Goal: Task Accomplishment & Management: Manage account settings

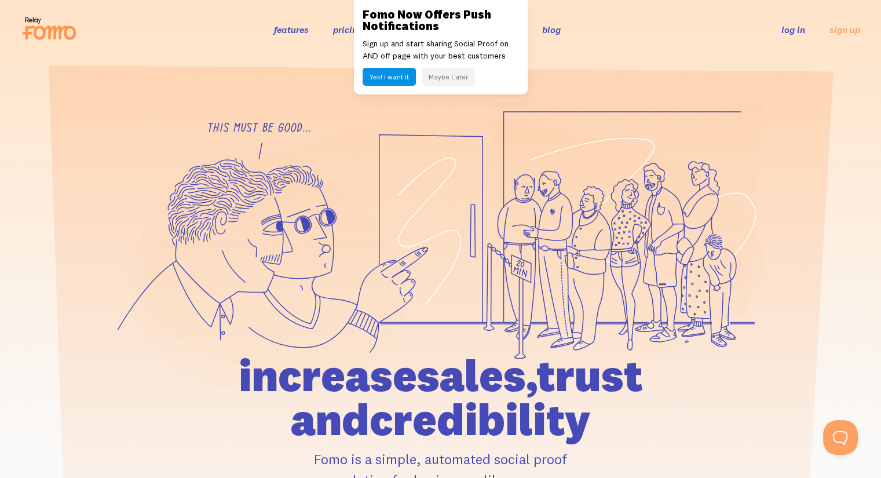
click at [798, 28] on link "log in" at bounding box center [793, 30] width 24 height 12
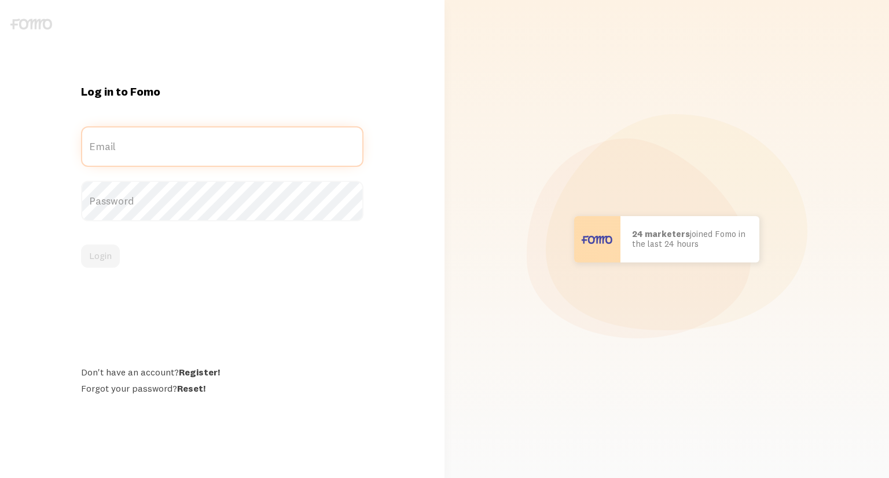
type input "[PERSON_NAME][EMAIL_ADDRESS][DOMAIN_NAME]"
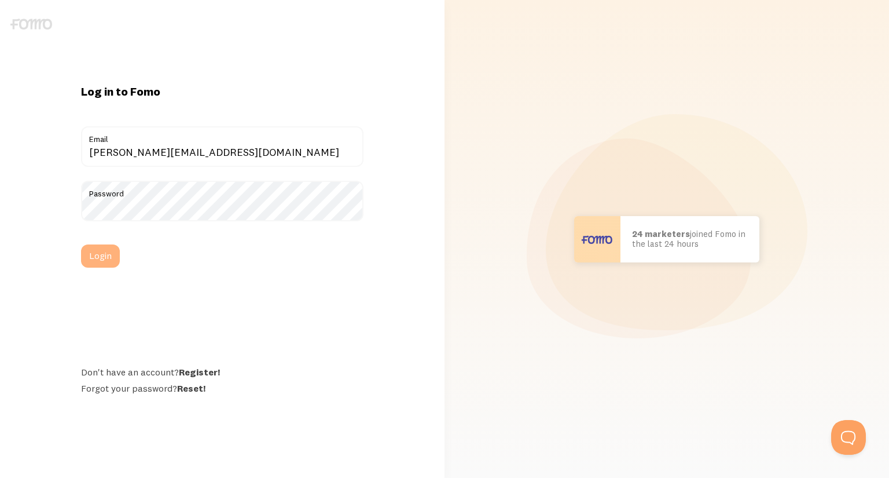
click at [90, 259] on button "Login" at bounding box center [100, 255] width 39 height 23
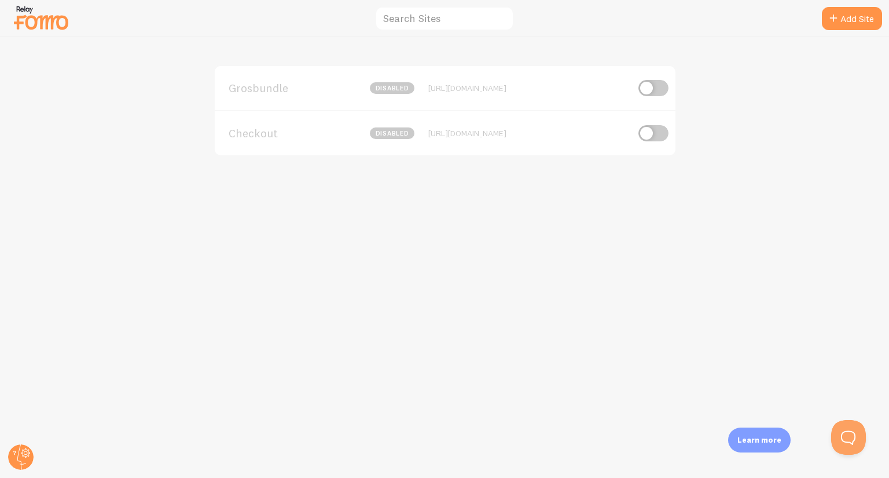
click at [651, 86] on input "checkbox" at bounding box center [654, 88] width 30 height 16
checkbox input "true"
click at [250, 87] on span "Grosbundle" at bounding box center [275, 88] width 93 height 10
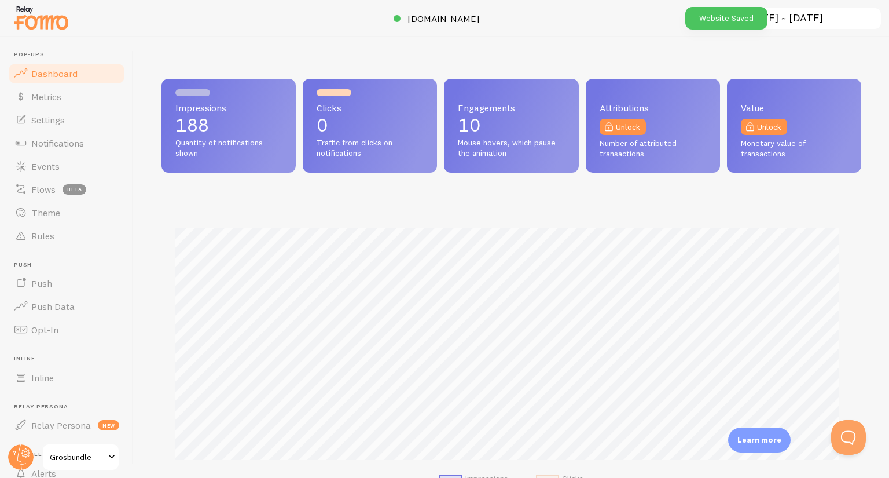
scroll to position [304, 691]
click at [37, 156] on link "Events" at bounding box center [66, 166] width 119 height 23
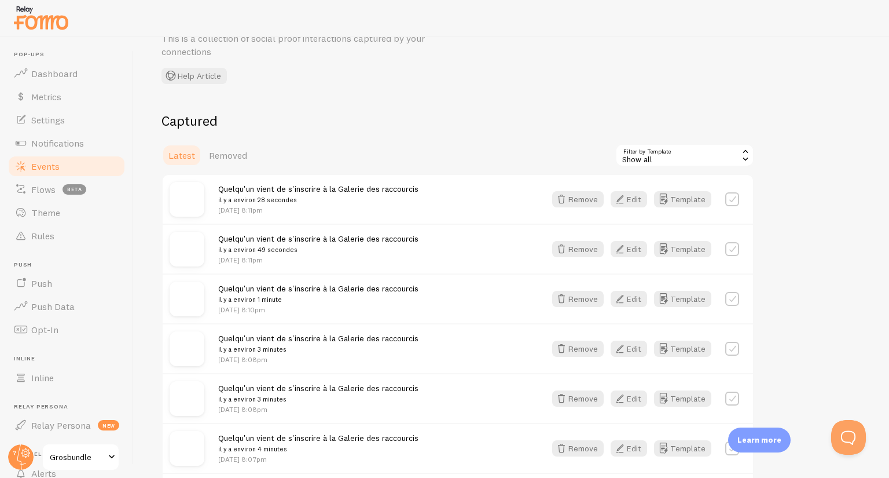
scroll to position [60, 0]
click at [35, 135] on link "Notifications" at bounding box center [66, 142] width 119 height 23
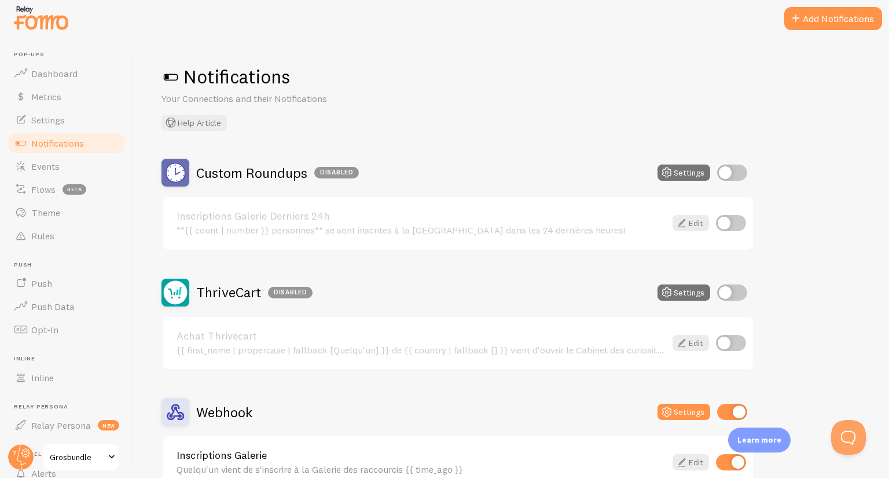
click at [487, 232] on div "**{{ count | number }} personnes** se sont inscrites à la [GEOGRAPHIC_DATA] dan…" at bounding box center [421, 230] width 489 height 10
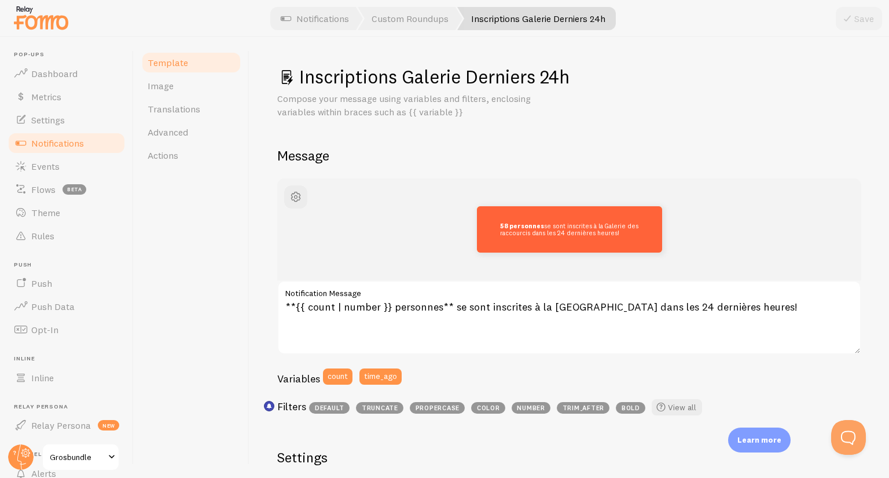
scroll to position [59, 0]
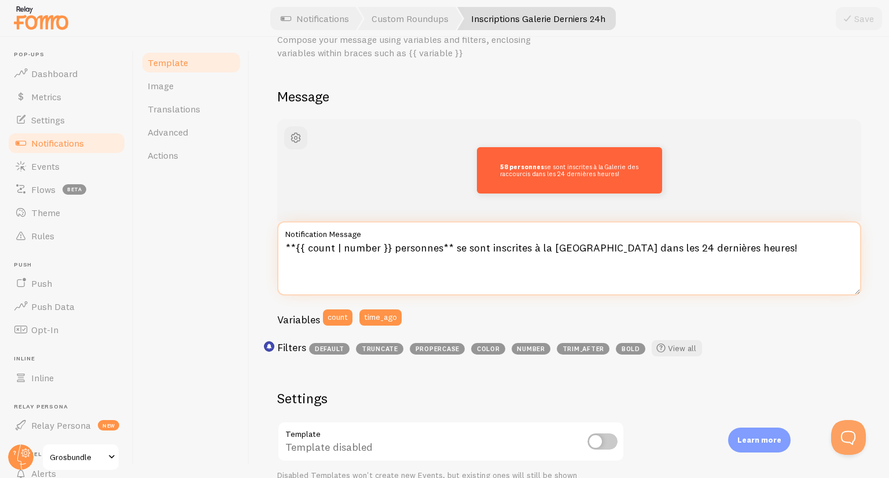
click at [684, 250] on textarea "**{{ count | number }} personnes** se sont inscrites à la [GEOGRAPHIC_DATA] dan…" at bounding box center [569, 258] width 584 height 74
type textarea "**{{ count | number }} personnes** se sont inscrites à la Galerie des raccourci…"
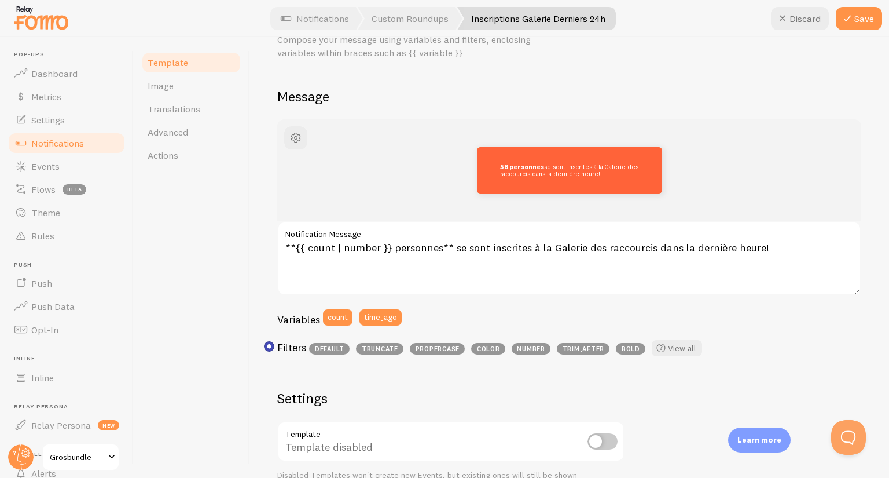
click at [235, 231] on div "Template Image Translations Advanced Actions" at bounding box center [192, 257] width 116 height 441
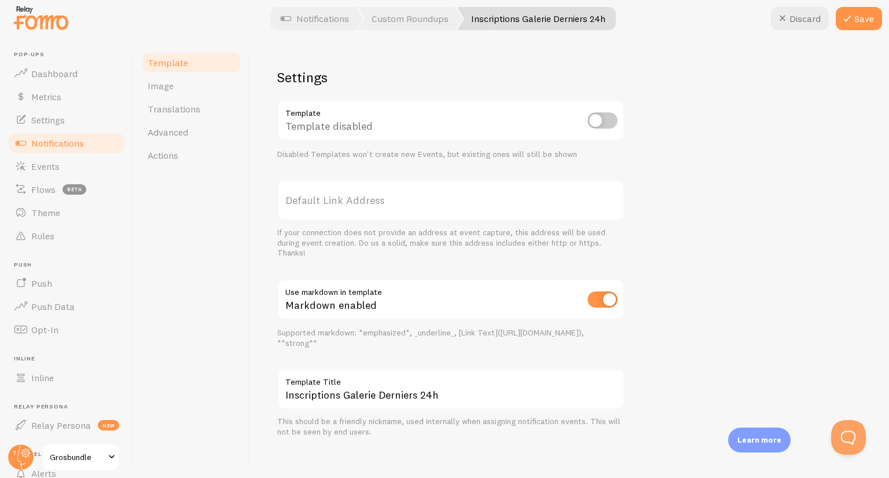
scroll to position [387, 0]
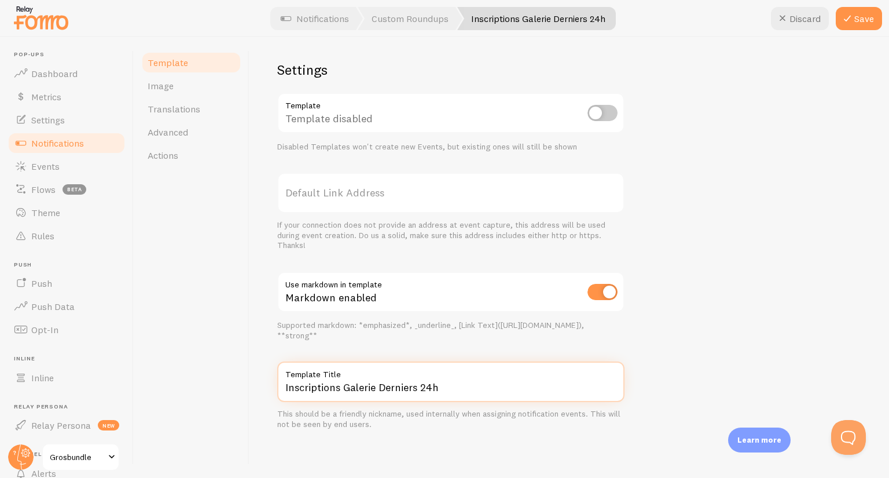
click at [425, 387] on input "Inscriptions Galerie Derniers 24h" at bounding box center [450, 381] width 347 height 41
drag, startPoint x: 425, startPoint y: 387, endPoint x: 410, endPoint y: 388, distance: 15.2
click at [410, 388] on input "Inscriptions Galerie Derniers 24h" at bounding box center [450, 381] width 347 height 41
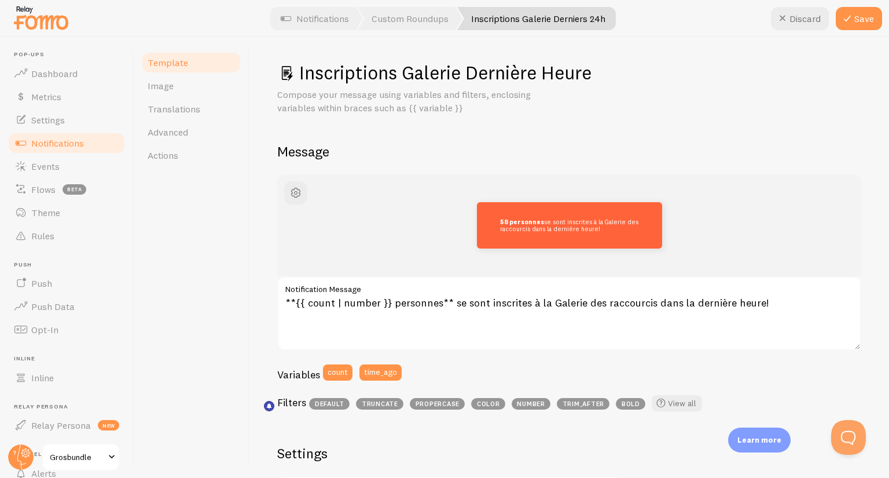
scroll to position [0, 0]
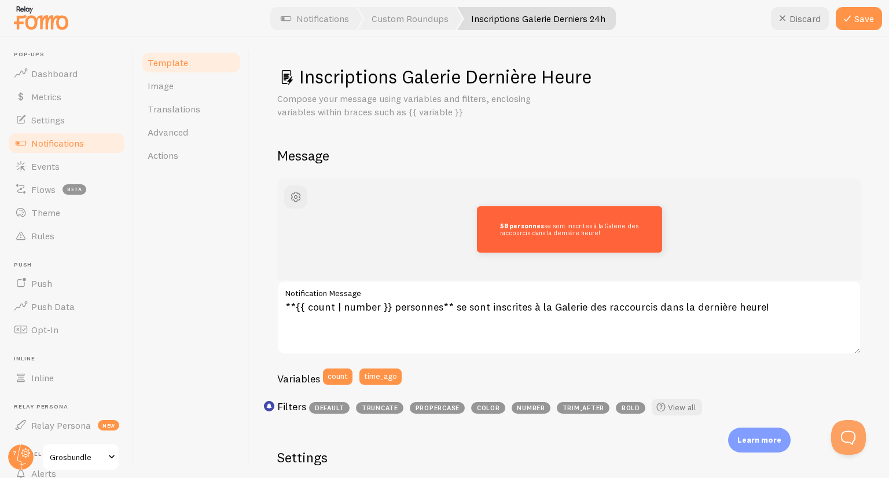
type input "Inscriptions Galerie Dernière Heure"
click at [365, 94] on p "Compose your message using variables and filters, enclosing variables within br…" at bounding box center [416, 105] width 278 height 27
click at [300, 194] on span "button" at bounding box center [296, 197] width 14 height 14
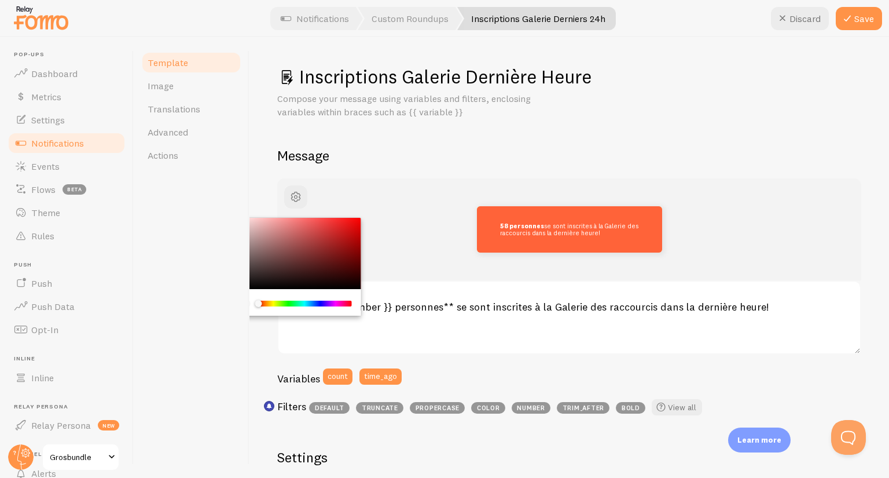
click at [234, 221] on div "Template Image Translations Advanced Actions" at bounding box center [192, 257] width 116 height 441
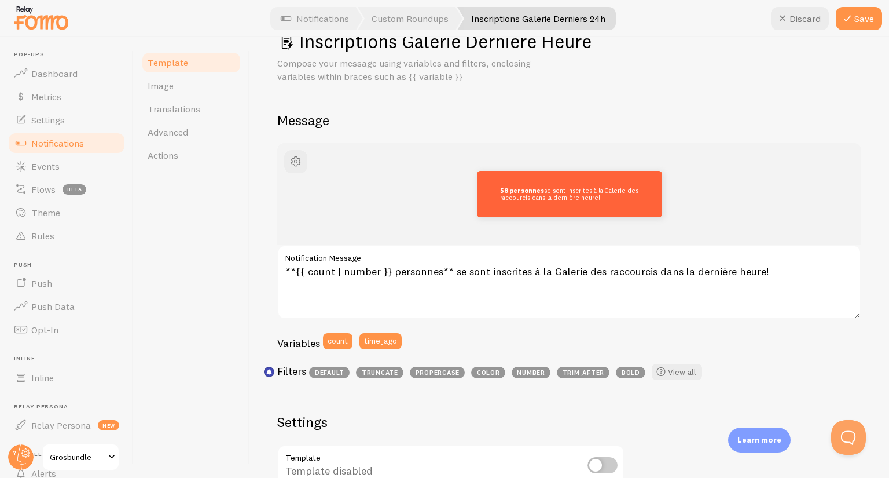
scroll to position [36, 0]
click at [371, 338] on button "time_ago" at bounding box center [381, 340] width 42 height 16
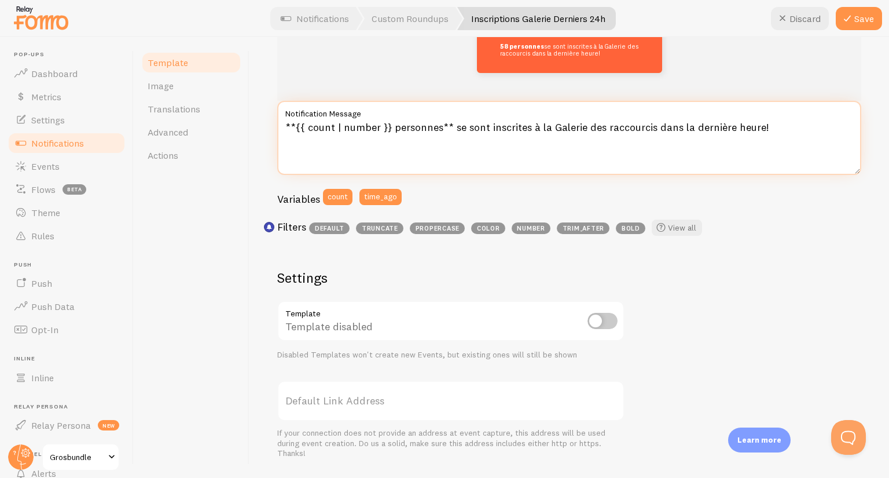
type textarea "**{{ count | number }} personnes** se sont inscrites à la Galerie des raccourci…"
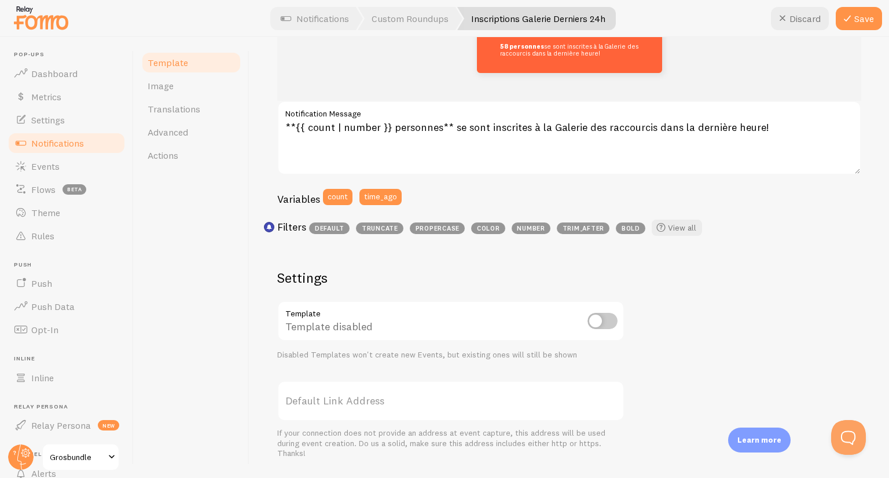
click at [815, 270] on div "58 personnes se sont inscrites à la Galerie des raccourcis dans la dernière heu…" at bounding box center [569, 318] width 584 height 639
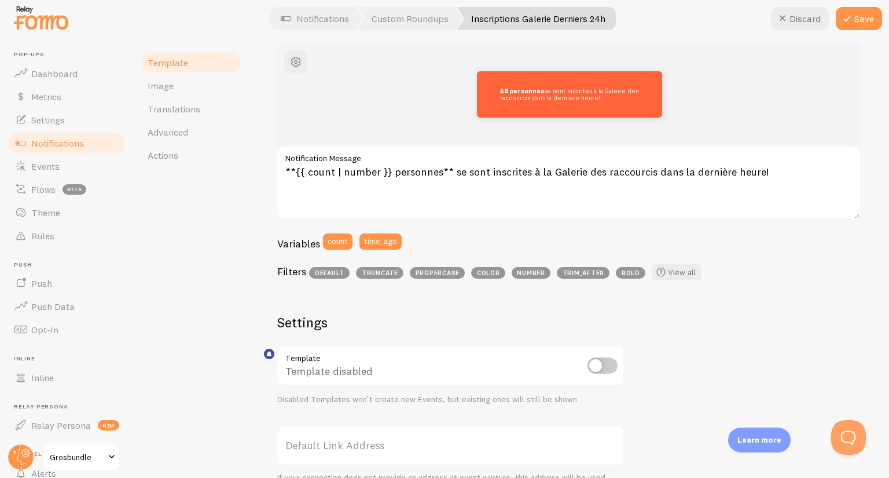
scroll to position [0, 0]
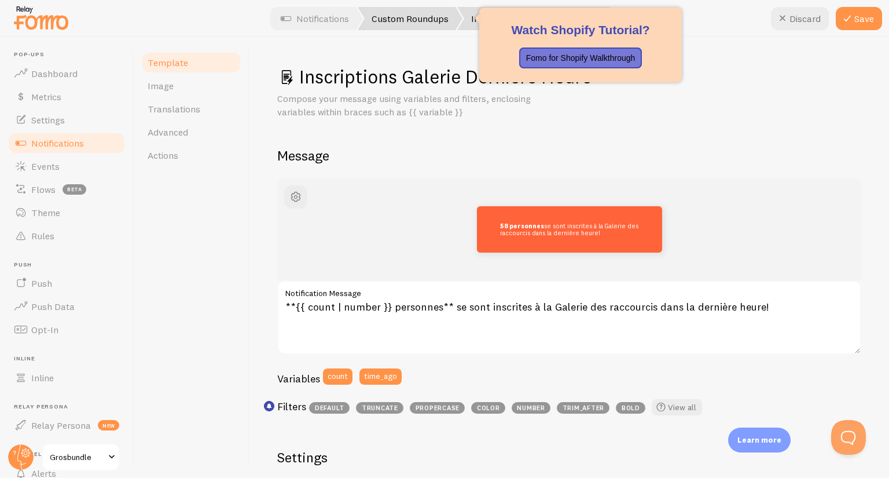
click at [423, 19] on link "Custom Roundups" at bounding box center [410, 18] width 105 height 23
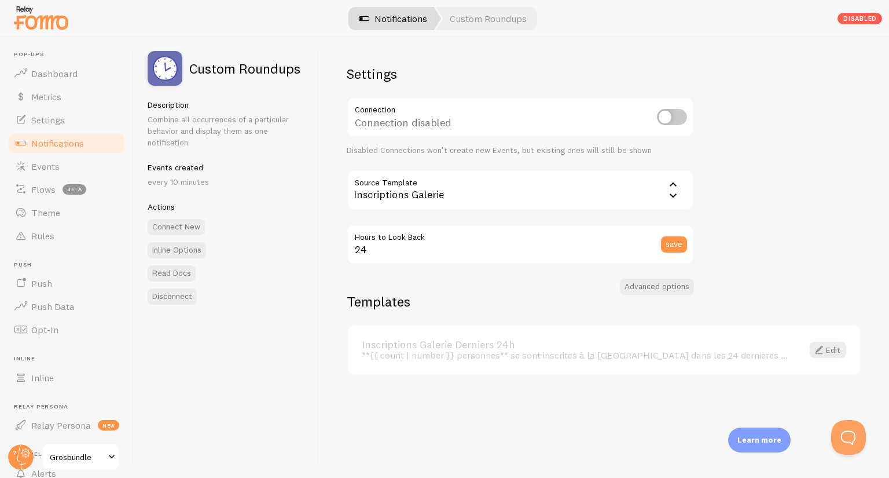
click at [395, 19] on link "Notifications" at bounding box center [393, 18] width 96 height 23
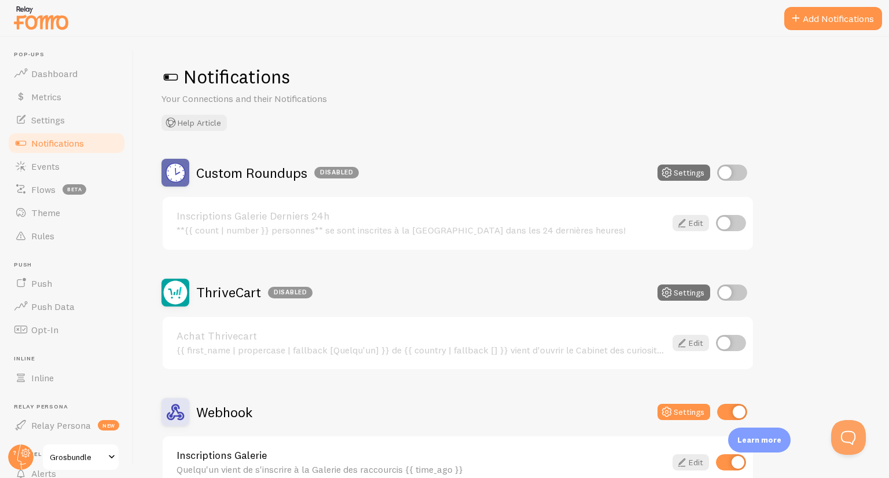
scroll to position [67, 0]
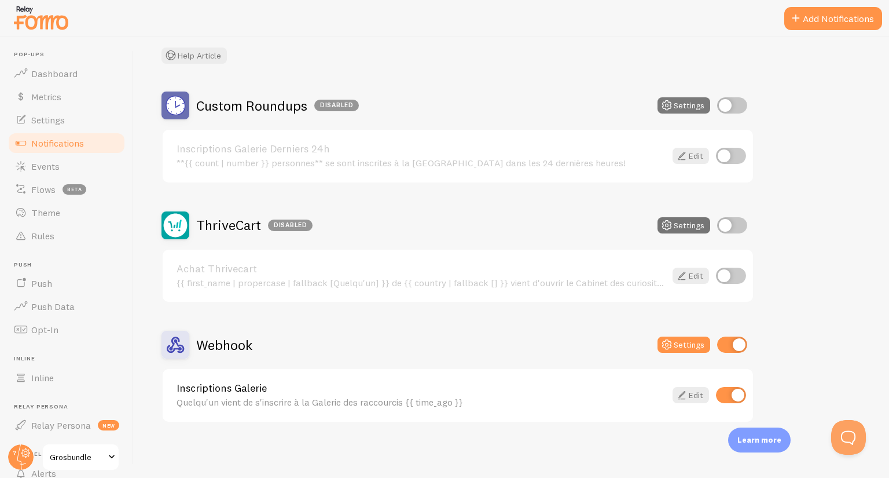
click at [683, 102] on button "Settings" at bounding box center [684, 105] width 53 height 16
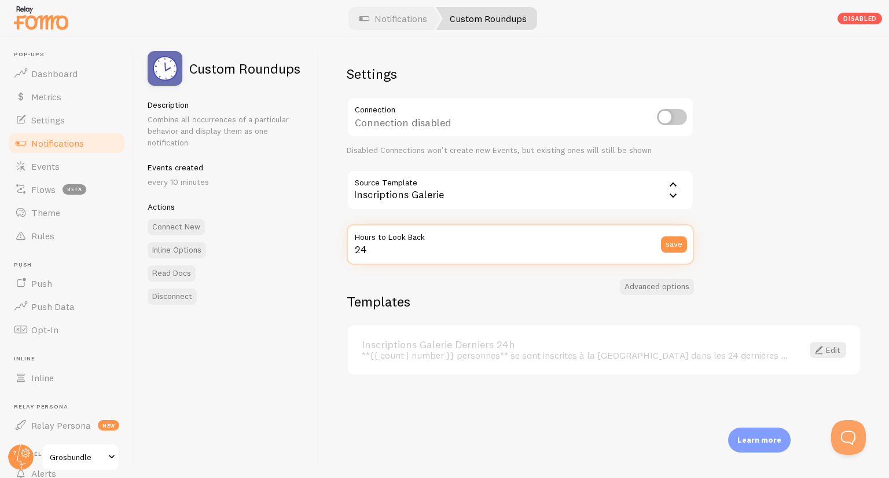
click at [376, 247] on input "24" at bounding box center [520, 244] width 347 height 41
type input "2"
type input "1"
click at [667, 241] on button "save" at bounding box center [674, 244] width 26 height 16
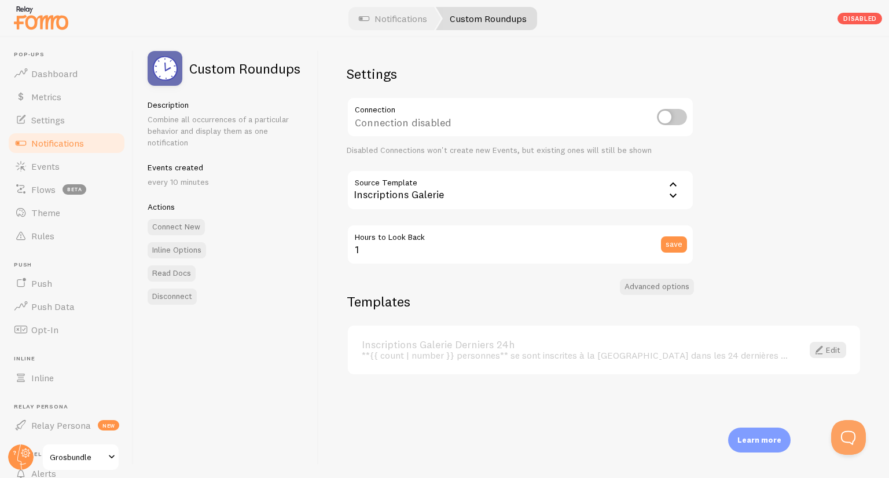
click at [668, 123] on input "checkbox" at bounding box center [672, 117] width 30 height 16
checkbox input "true"
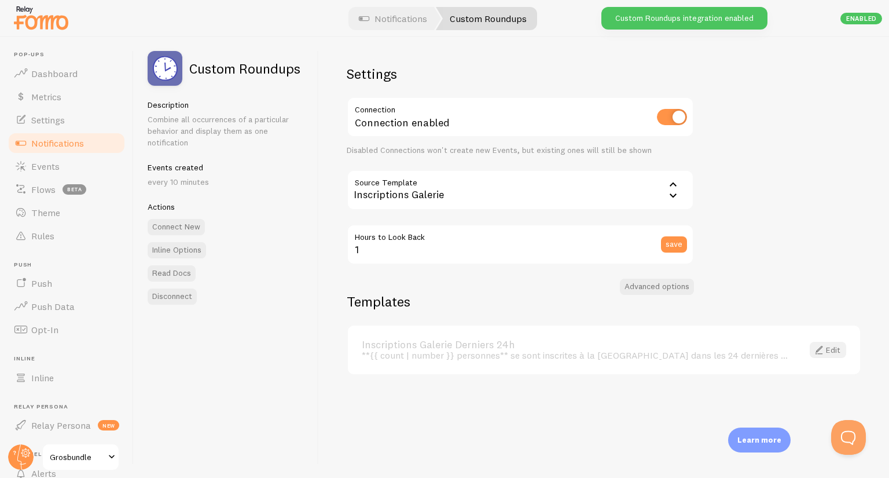
click at [822, 347] on span at bounding box center [819, 350] width 14 height 14
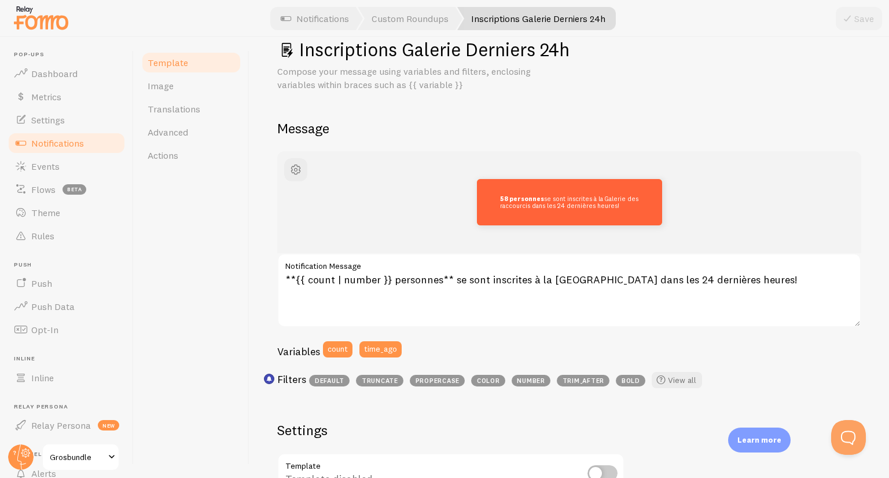
scroll to position [28, 0]
click at [222, 266] on div "Template Image Translations Advanced Actions" at bounding box center [192, 257] width 116 height 441
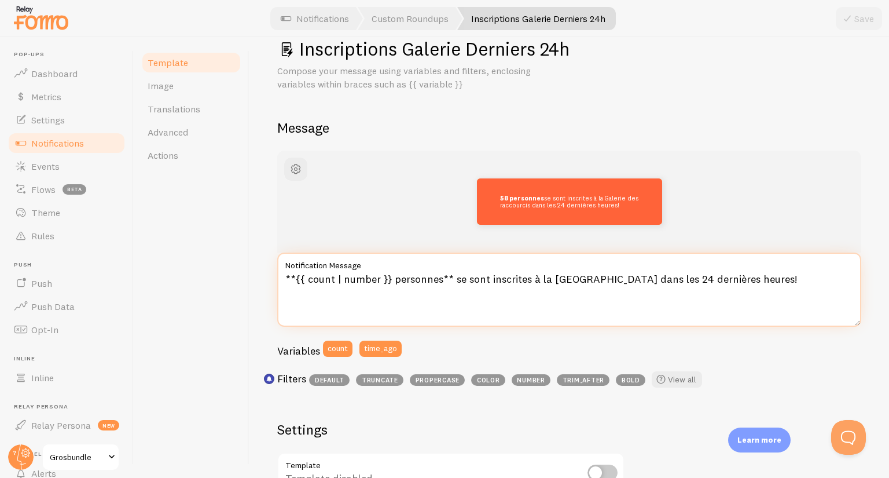
click at [681, 280] on textarea "**{{ count | number }} personnes** se sont inscrites à la [GEOGRAPHIC_DATA] dan…" at bounding box center [569, 289] width 584 height 74
drag, startPoint x: 681, startPoint y: 280, endPoint x: 754, endPoint y: 280, distance: 72.9
click at [754, 280] on textarea "**{{ count | number }} personnes** se sont inscrites à la [GEOGRAPHIC_DATA] dan…" at bounding box center [569, 289] width 584 height 74
type textarea "**{{ count | number }} personnes** se sont inscrites à la Galerie des raccourci…"
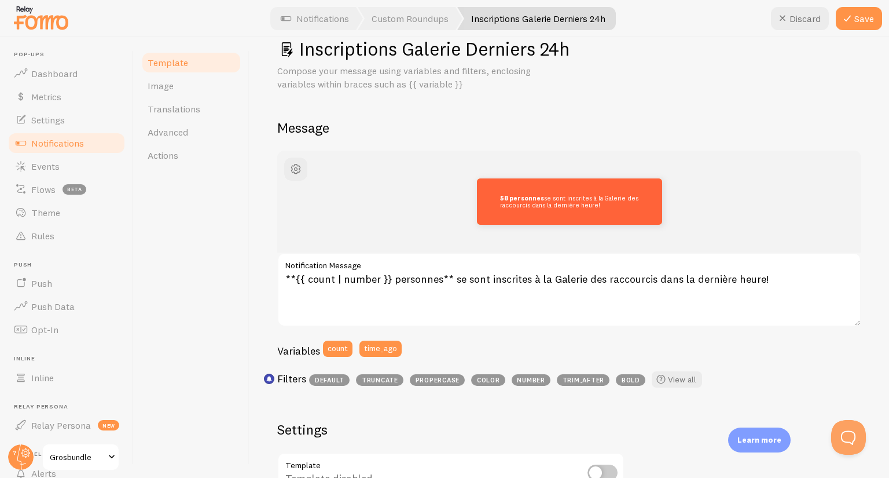
click at [223, 270] on div "Template Image Translations Advanced Actions" at bounding box center [192, 257] width 116 height 441
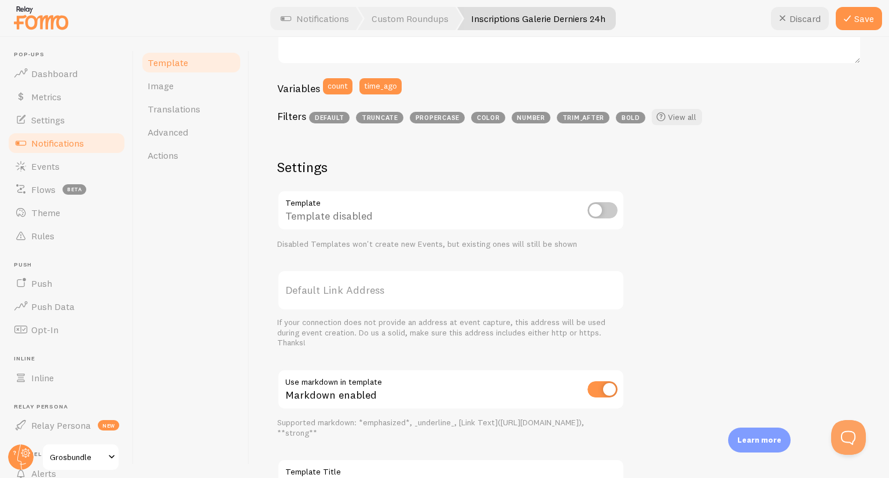
scroll to position [387, 0]
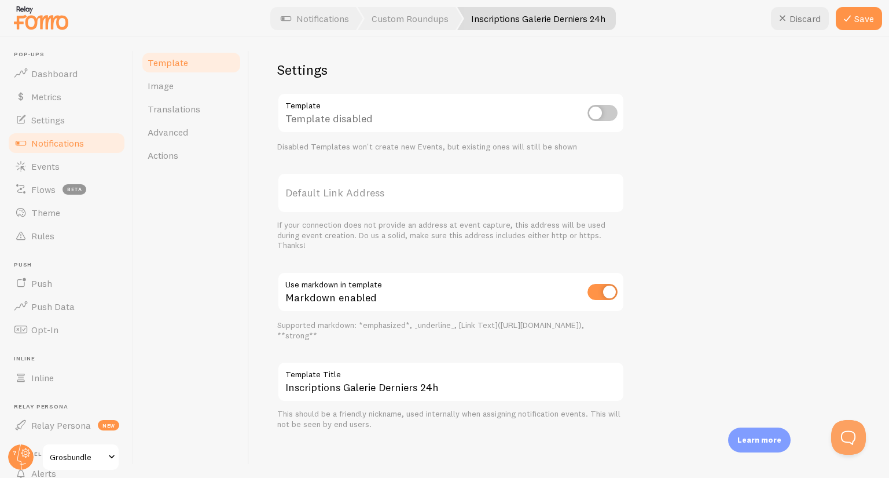
click at [470, 402] on div "Inscriptions Galerie Derniers 24h Template Title This should be a friendly nick…" at bounding box center [450, 395] width 347 height 68
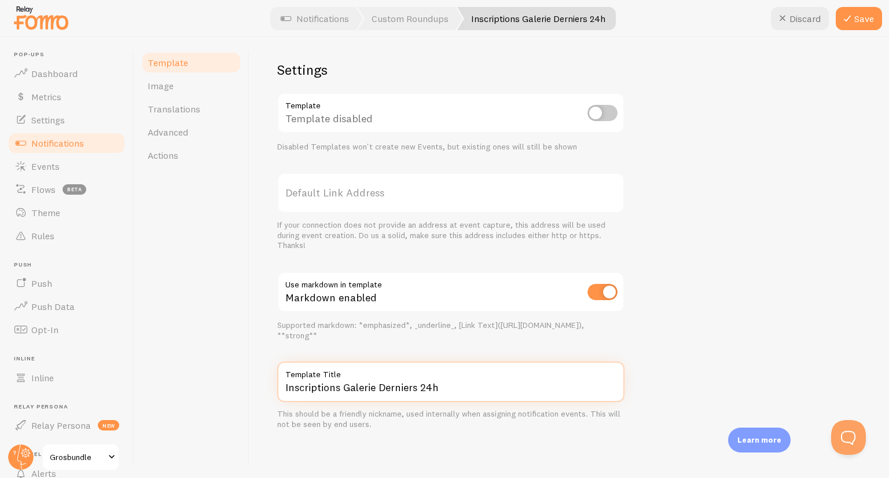
click at [467, 395] on input "Inscriptions Galerie Derniers 24h" at bounding box center [450, 381] width 347 height 41
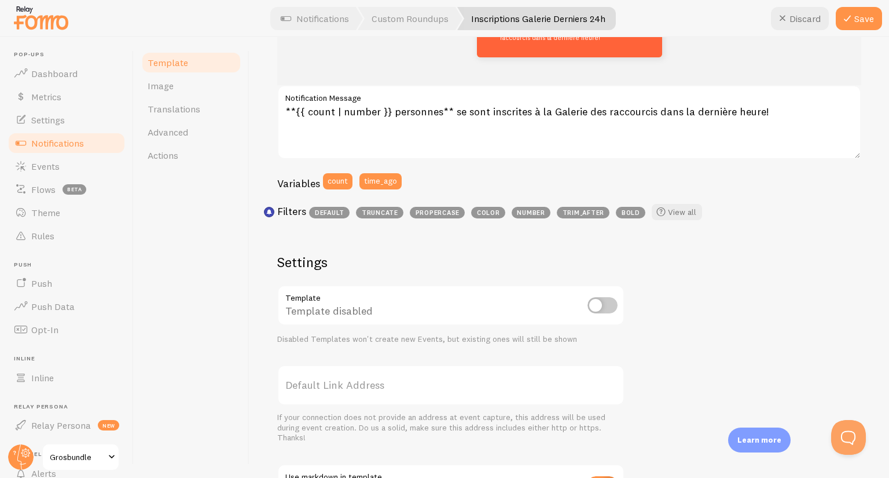
scroll to position [194, 0]
type input "Inscriptions Galerie Derniers 1h"
click at [600, 307] on input "checkbox" at bounding box center [603, 306] width 30 height 16
checkbox input "true"
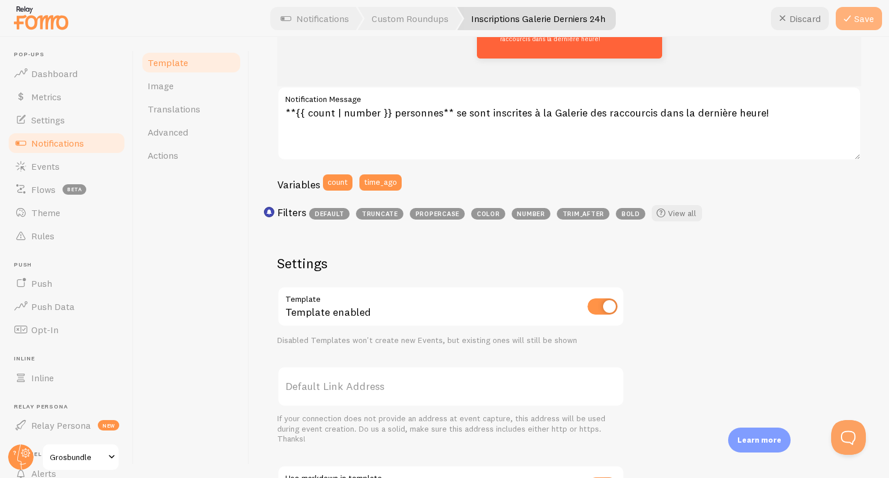
click at [845, 17] on icon at bounding box center [848, 19] width 14 height 14
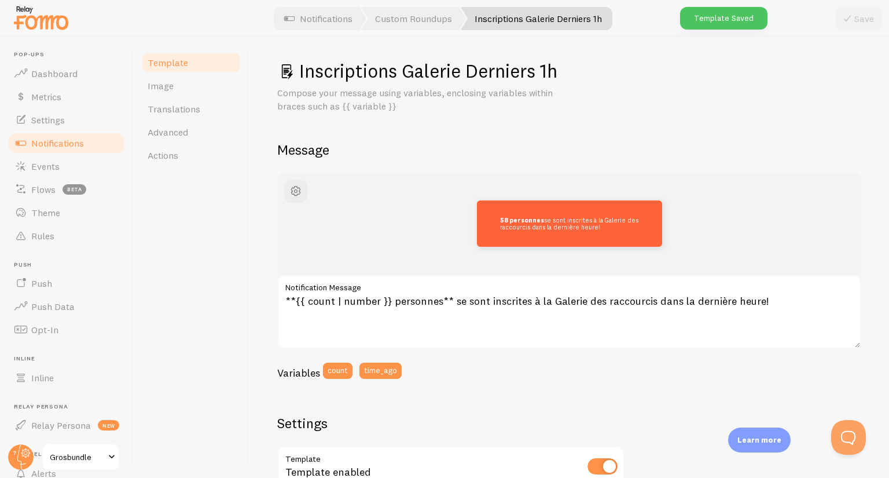
scroll to position [0, 0]
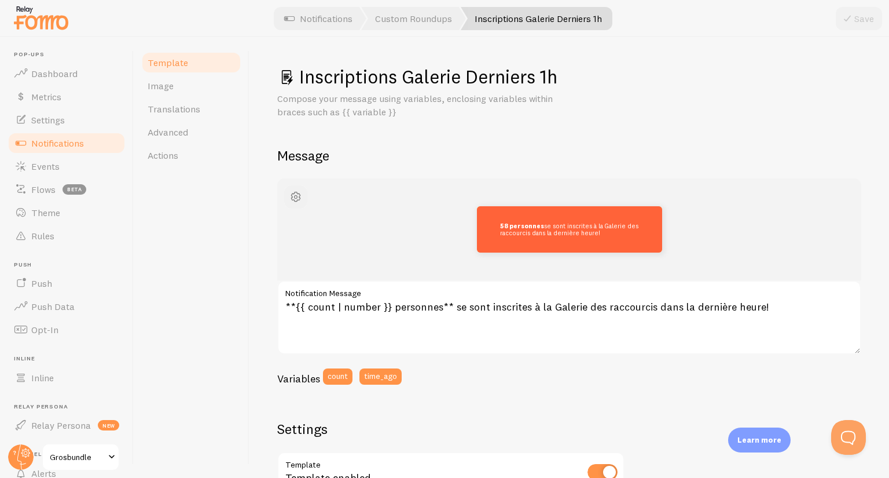
click at [298, 195] on span "button" at bounding box center [296, 197] width 14 height 14
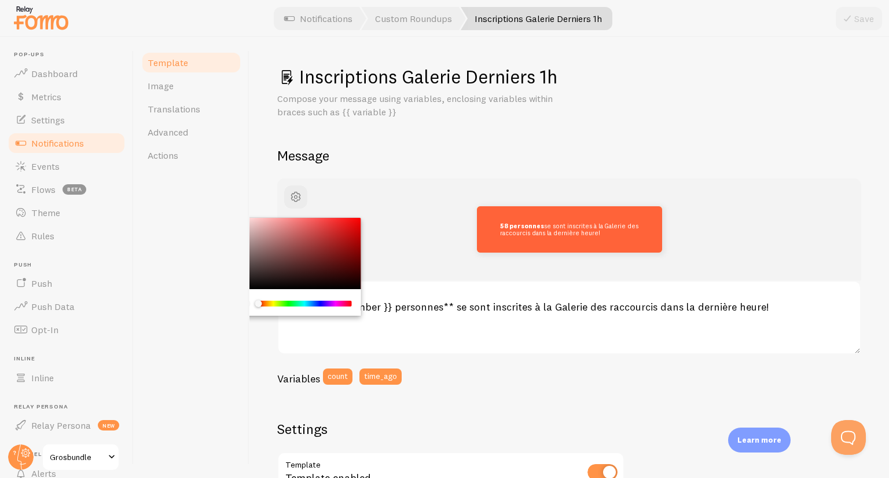
click at [217, 216] on div "Template Image Translations Advanced Actions" at bounding box center [192, 257] width 116 height 441
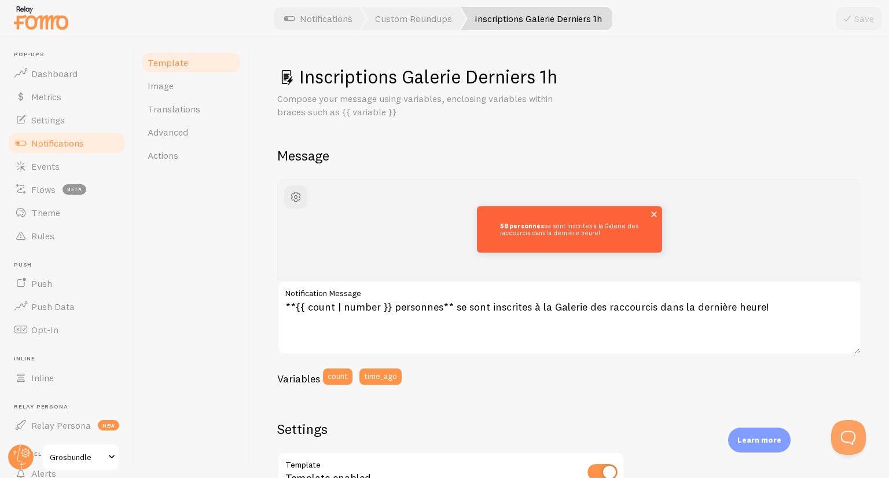
click at [527, 218] on div "58 personnes se sont inscrites à la Galerie des raccourcis dans la dernière heu…" at bounding box center [569, 229] width 185 height 46
click at [24, 109] on link "Settings" at bounding box center [66, 119] width 119 height 23
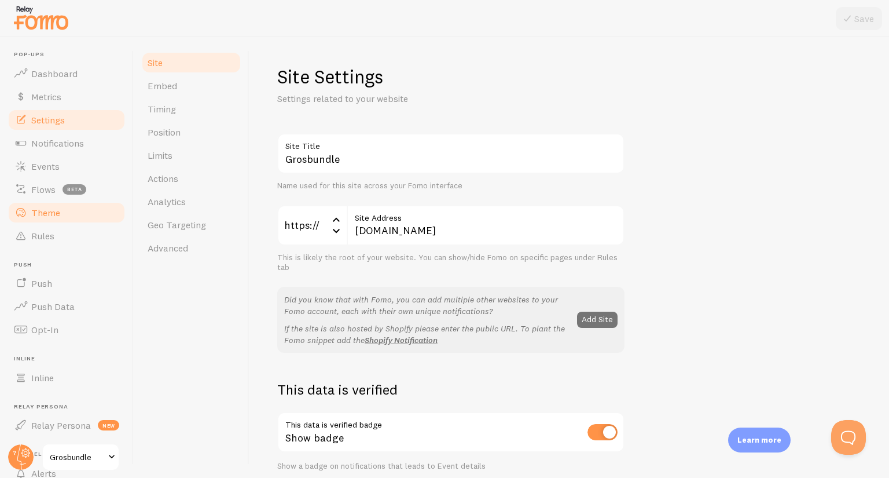
click at [44, 214] on span "Theme" at bounding box center [45, 213] width 29 height 12
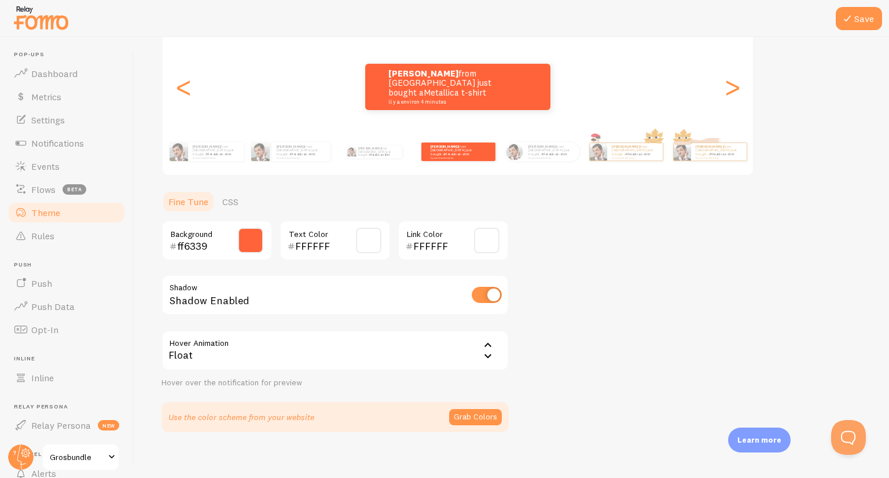
scroll to position [137, 0]
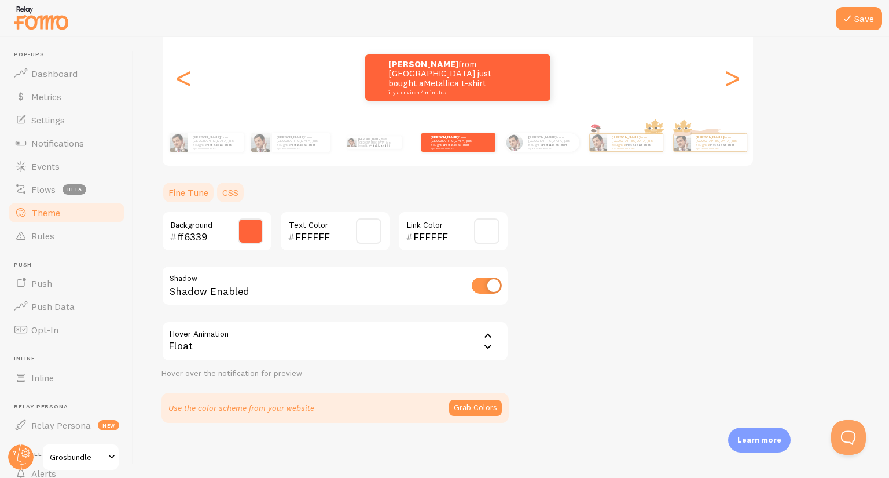
click at [232, 195] on link "CSS" at bounding box center [230, 192] width 30 height 23
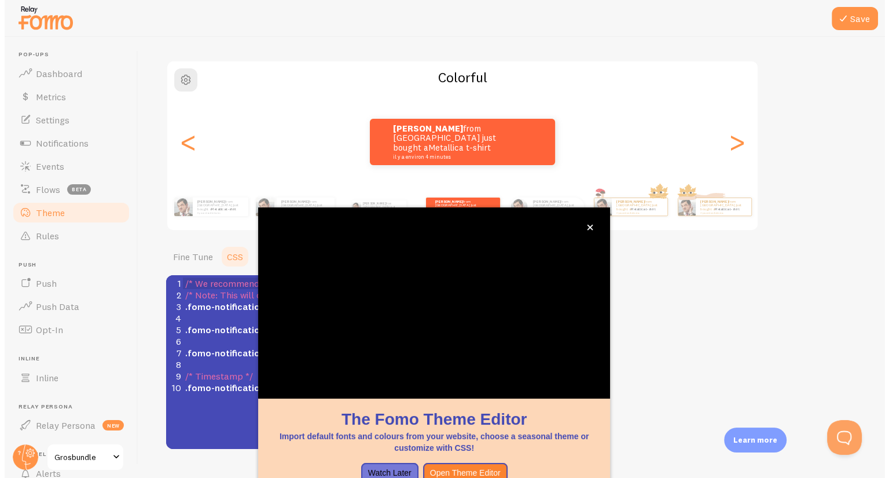
scroll to position [72, 0]
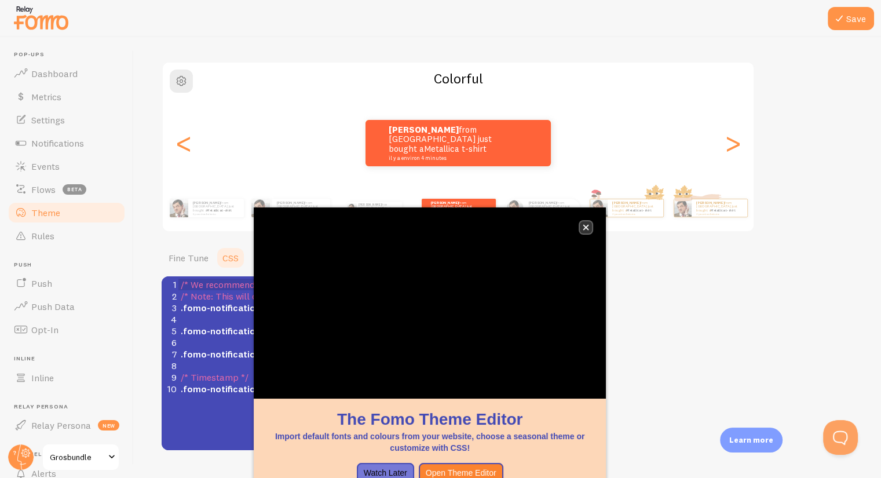
click at [590, 223] on button "close," at bounding box center [585, 227] width 12 height 12
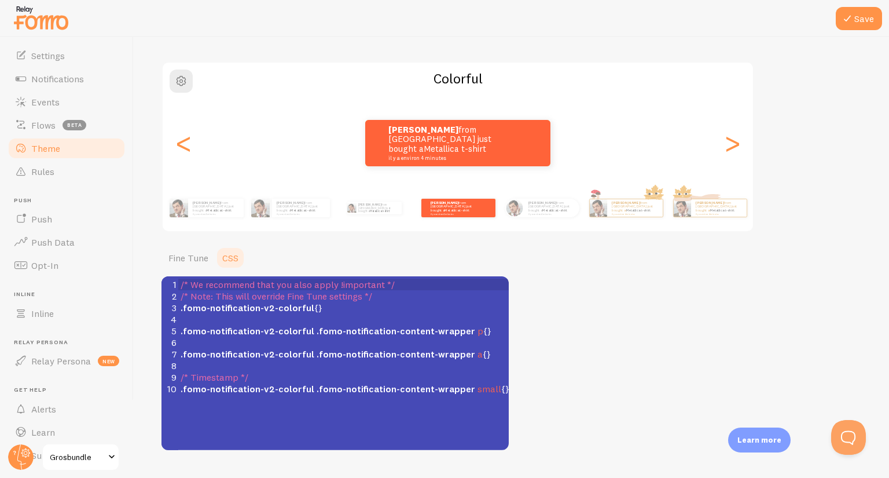
scroll to position [0, 0]
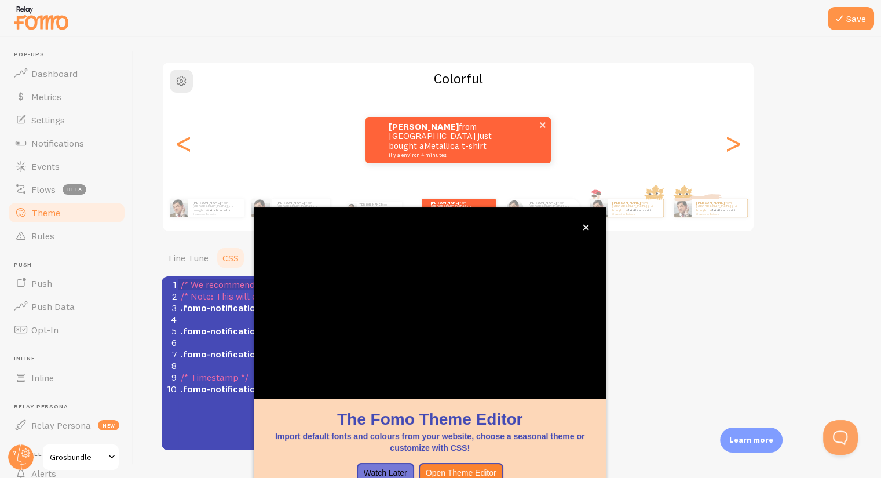
click at [402, 132] on strong "[PERSON_NAME]" at bounding box center [423, 126] width 70 height 11
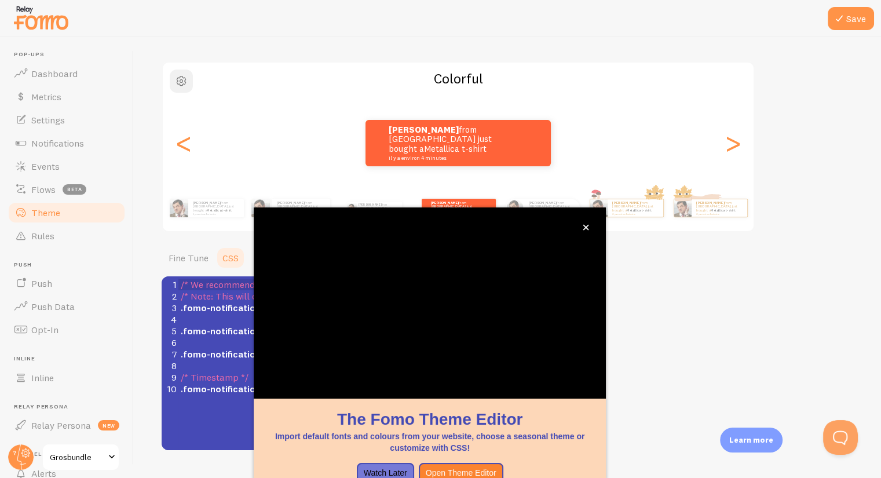
click at [178, 76] on span "button" at bounding box center [181, 81] width 14 height 14
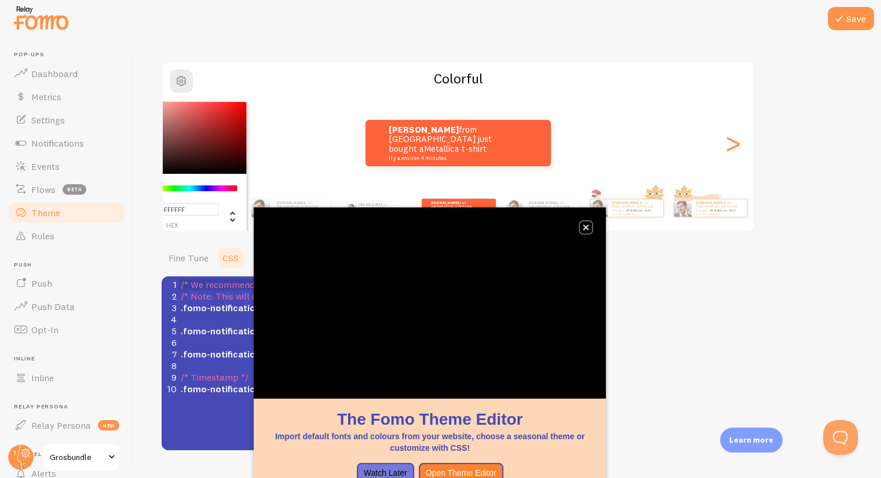
click at [590, 233] on button "close," at bounding box center [585, 227] width 12 height 12
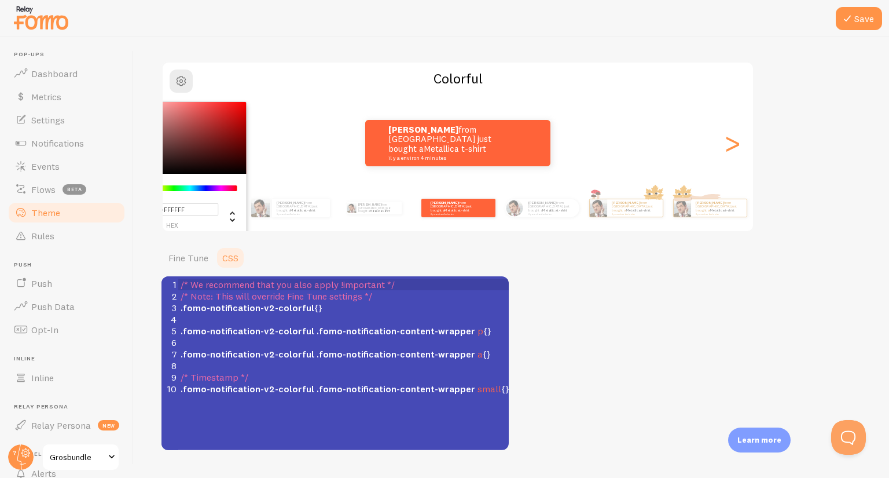
click at [640, 285] on div "Theme Choose a theme for your notifications #FFFFFF hex 255 r 255 g 255 b 0 h 0…" at bounding box center [512, 221] width 700 height 457
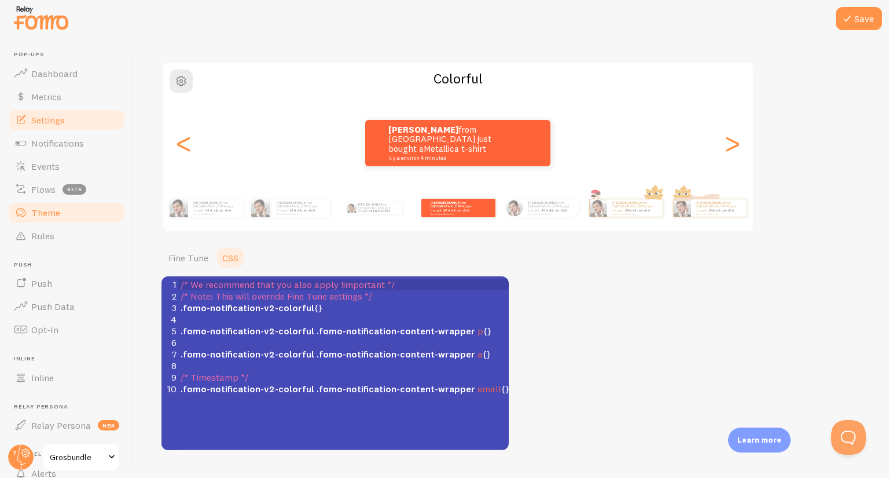
click at [50, 120] on span "Settings" at bounding box center [48, 120] width 34 height 12
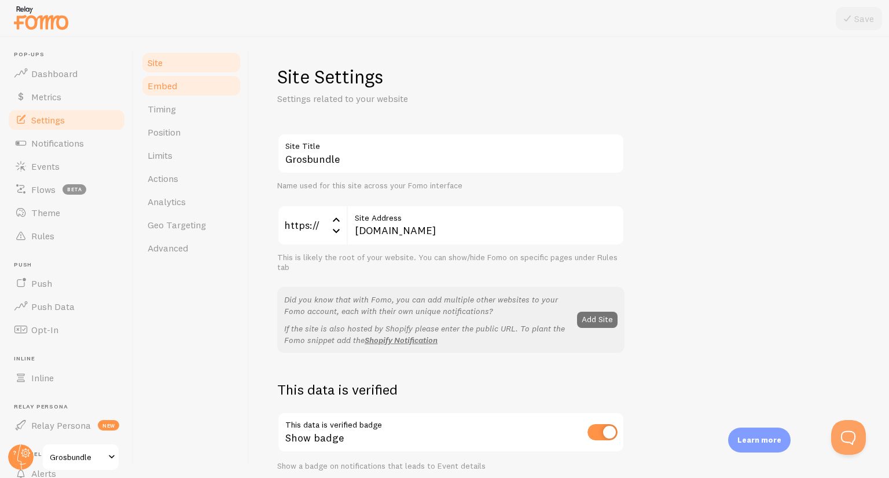
click at [163, 76] on link "Embed" at bounding box center [191, 85] width 101 height 23
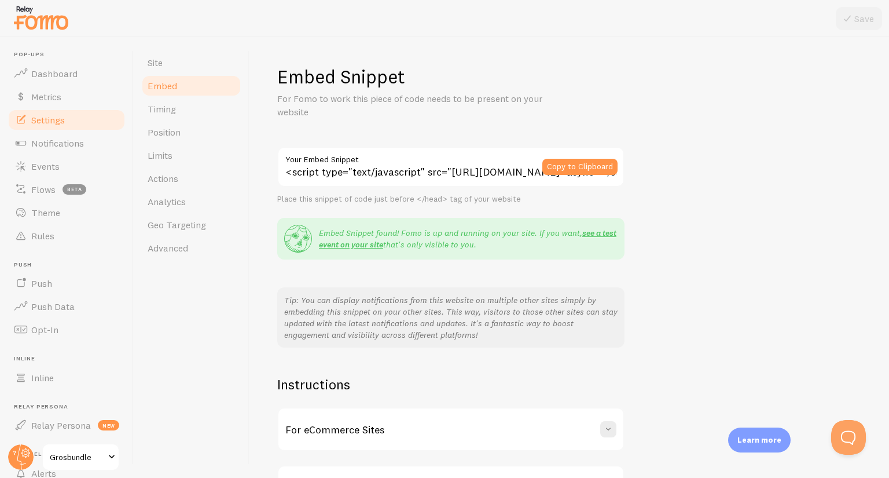
scroll to position [87, 0]
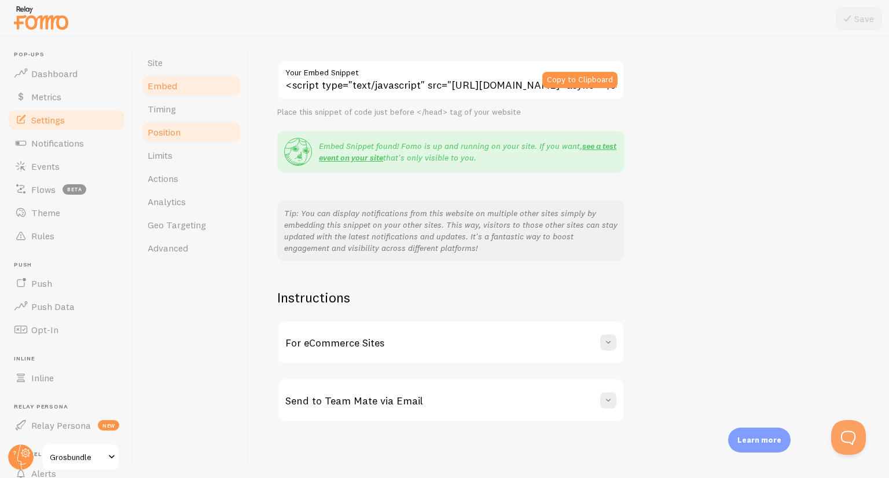
click at [180, 124] on link "Position" at bounding box center [191, 131] width 101 height 23
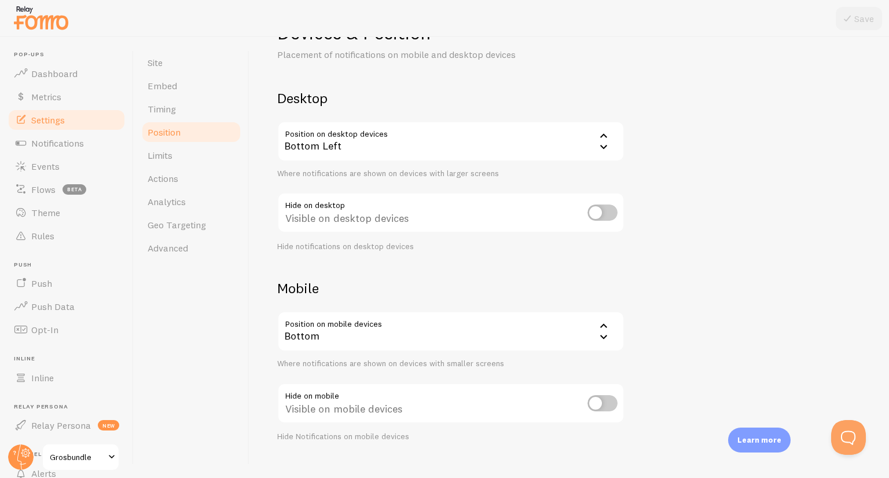
scroll to position [63, 0]
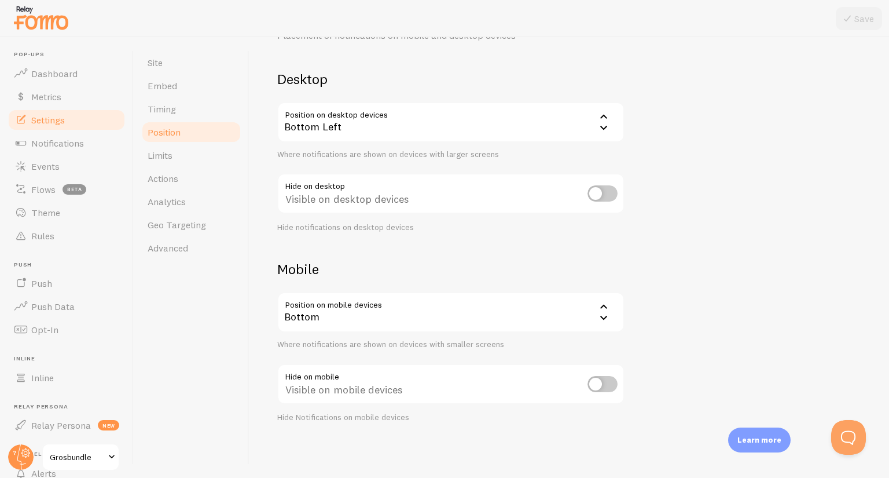
click at [348, 321] on div "Bottom" at bounding box center [450, 312] width 347 height 41
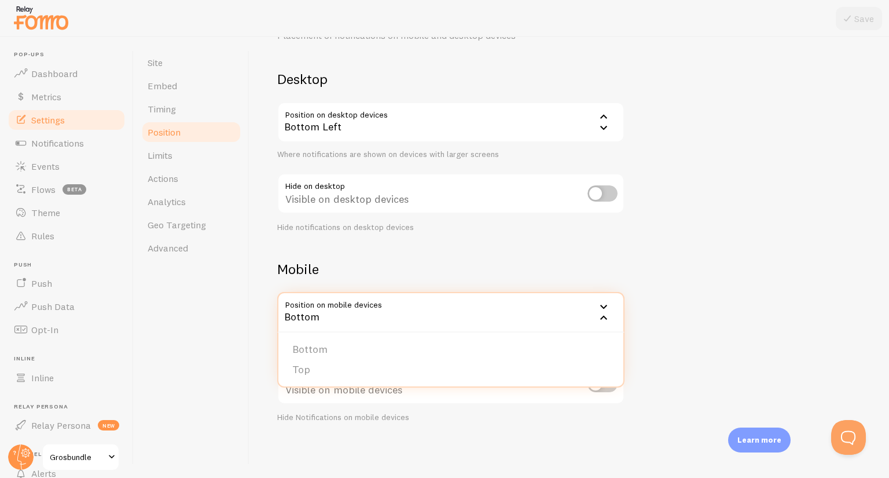
click at [251, 344] on div "Devices & Position Placement of notifications on mobile and desktop devices Des…" at bounding box center [570, 257] width 640 height 441
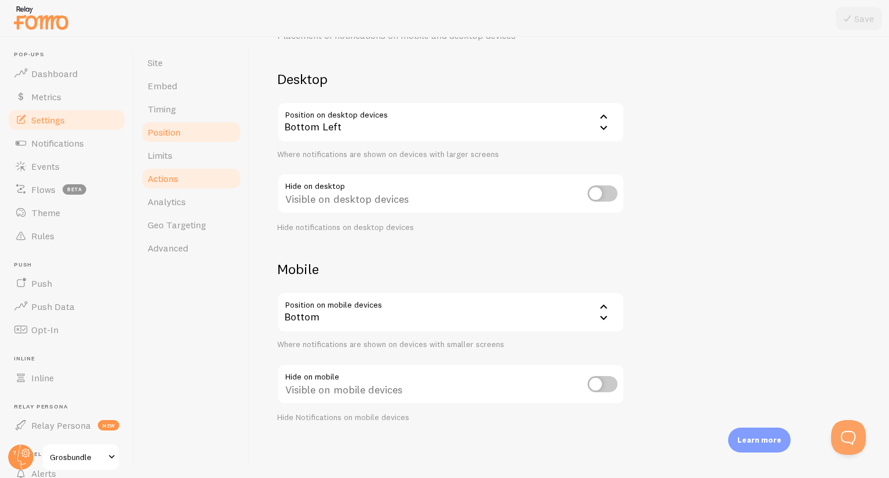
click at [180, 174] on link "Actions" at bounding box center [191, 178] width 101 height 23
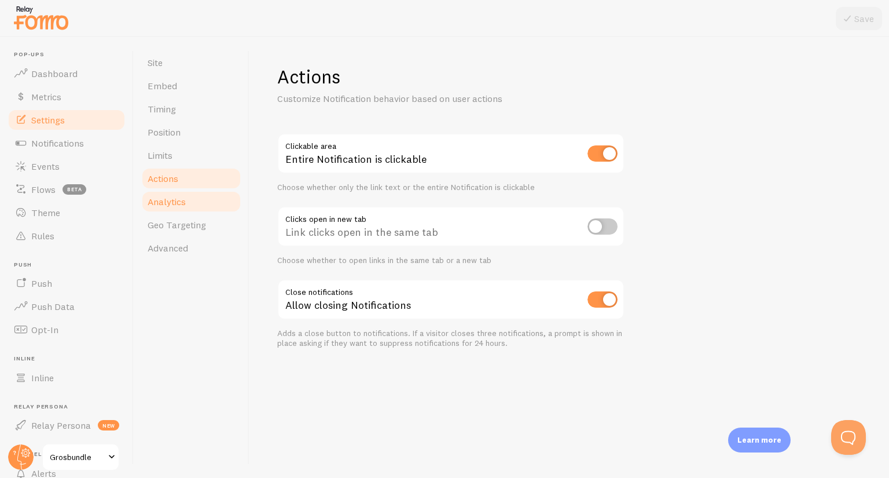
click at [189, 209] on link "Analytics" at bounding box center [191, 201] width 101 height 23
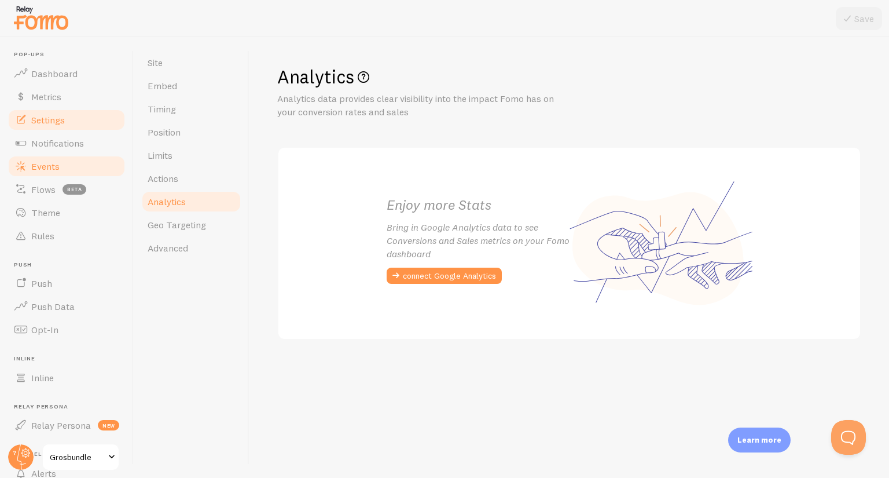
click at [57, 168] on span "Events" at bounding box center [45, 166] width 28 height 12
